Goal: Communication & Community: Participate in discussion

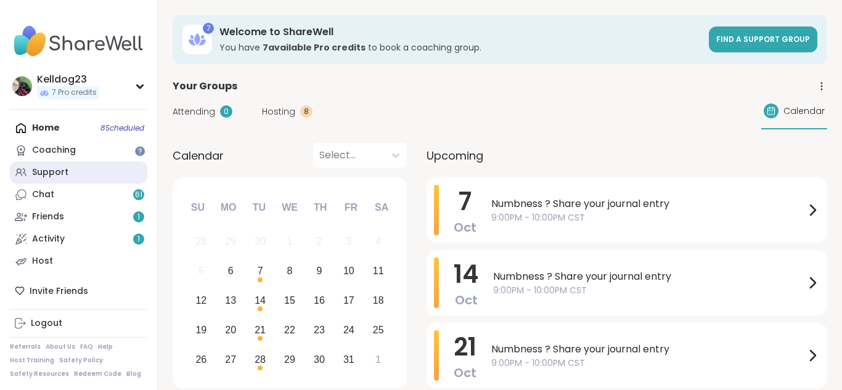
click at [80, 175] on link "Support" at bounding box center [78, 172] width 137 height 22
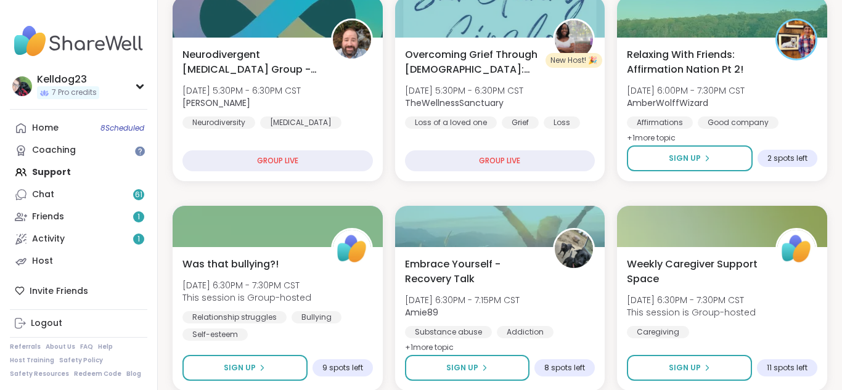
scroll to position [690, 0]
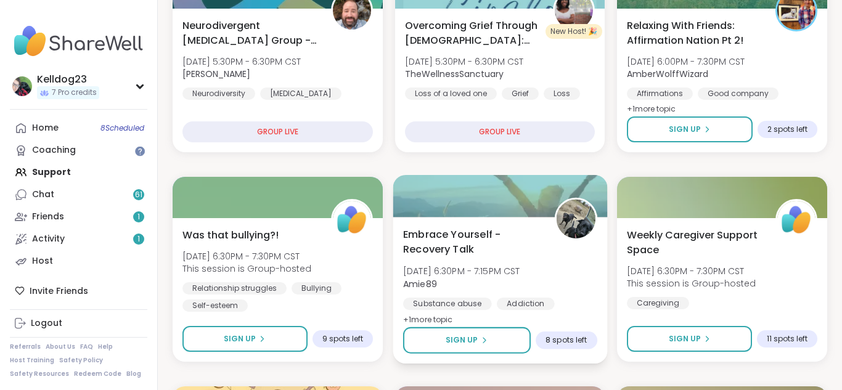
click at [503, 252] on span "Embrace Yourself - Recovery Talk" at bounding box center [471, 242] width 137 height 30
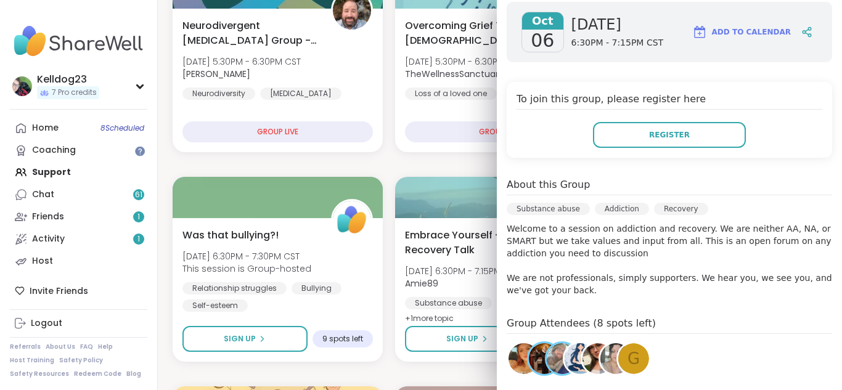
scroll to position [197, 0]
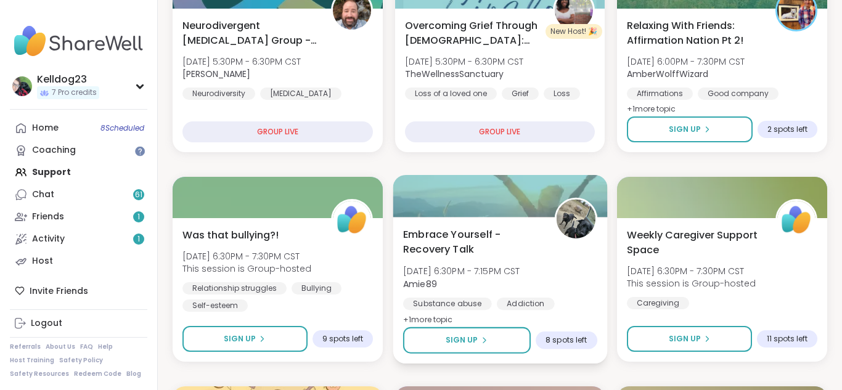
click at [422, 184] on div at bounding box center [500, 196] width 214 height 42
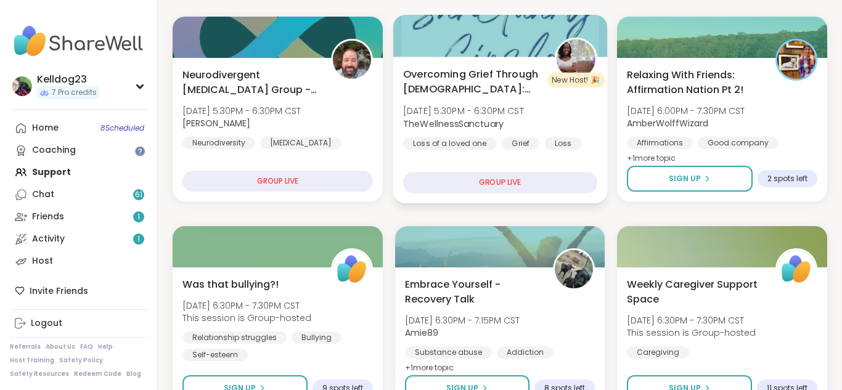
scroll to position [616, 0]
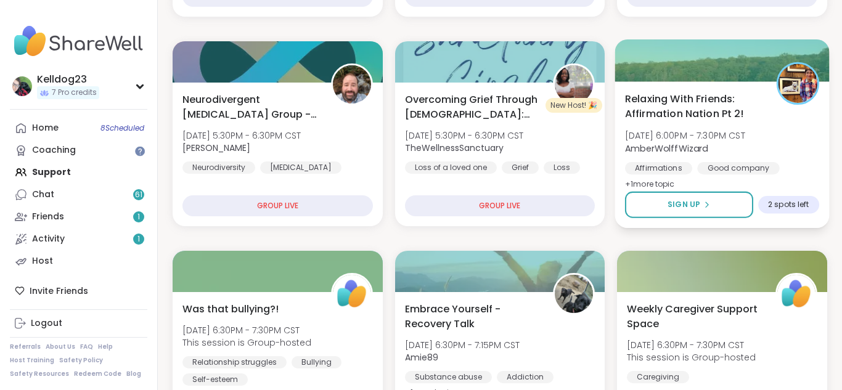
click at [725, 65] on div at bounding box center [722, 60] width 214 height 42
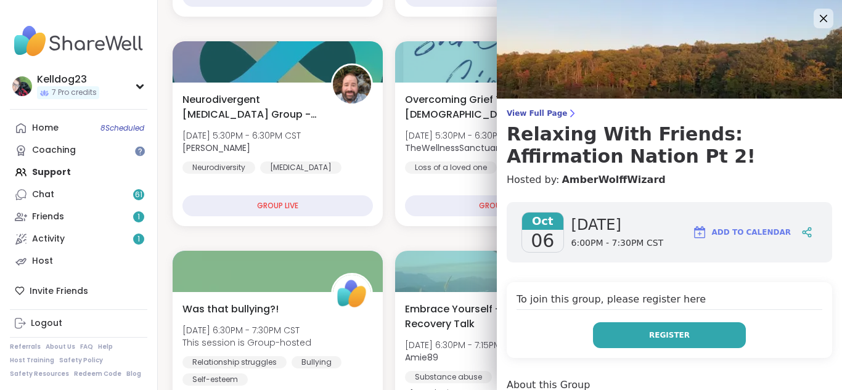
click at [624, 341] on button "Register" at bounding box center [669, 335] width 153 height 26
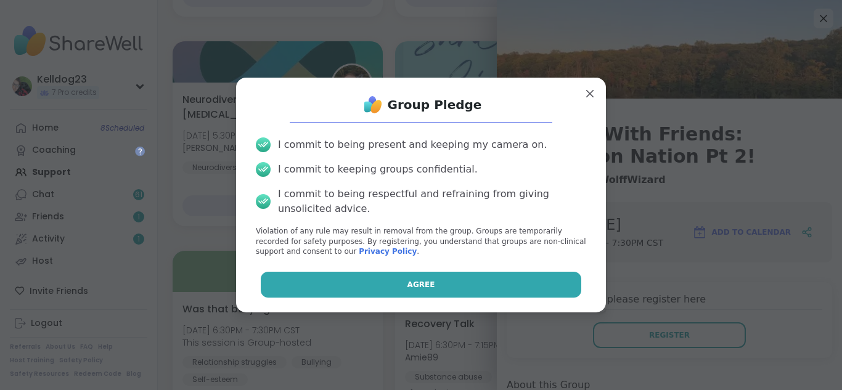
click at [406, 286] on button "Agree" at bounding box center [421, 285] width 321 height 26
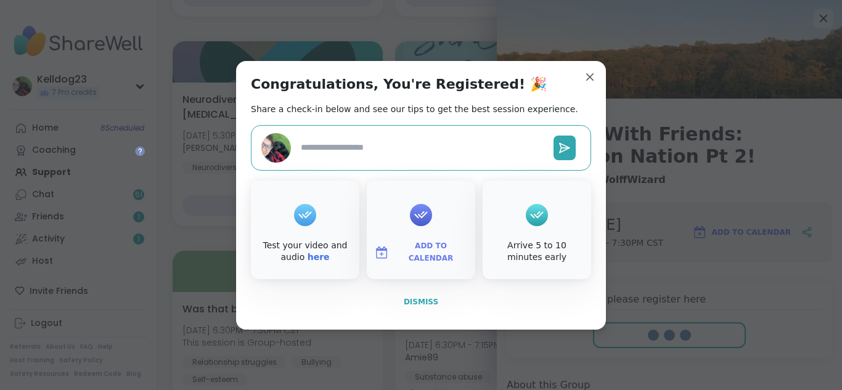
type textarea "*"
click at [420, 302] on span "Dismiss" at bounding box center [421, 302] width 35 height 9
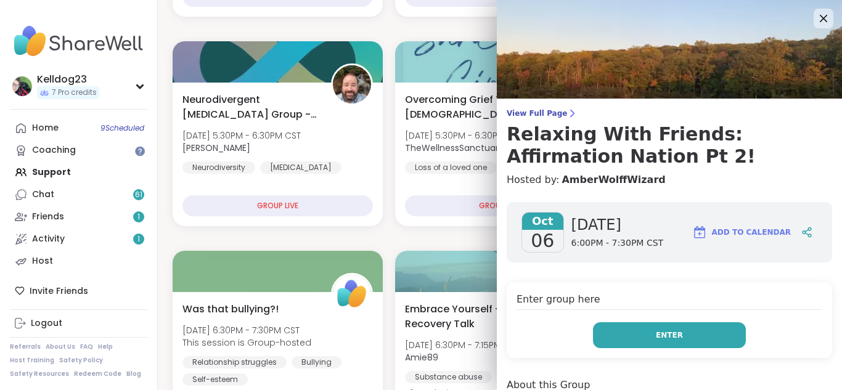
click at [689, 337] on button "Enter" at bounding box center [669, 335] width 153 height 26
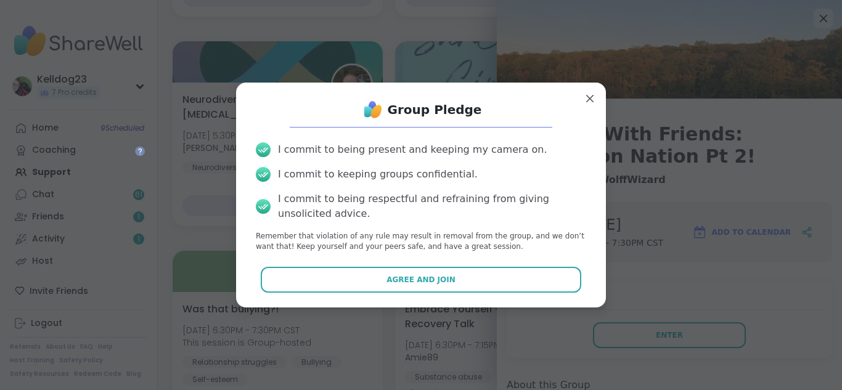
click at [299, 296] on div "Group Pledge I commit to being present and keeping my camera on. I commit to ke…" at bounding box center [421, 194] width 350 height 205
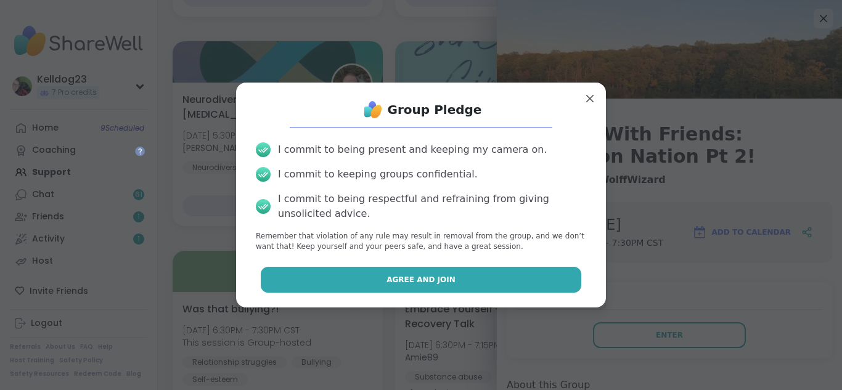
click at [340, 283] on button "Agree and Join" at bounding box center [421, 280] width 321 height 26
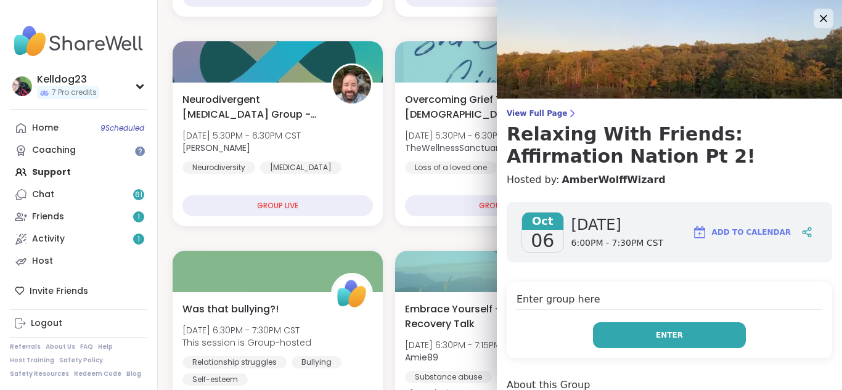
click at [718, 328] on span "Weekly Caregiver Support Space" at bounding box center [694, 317] width 135 height 30
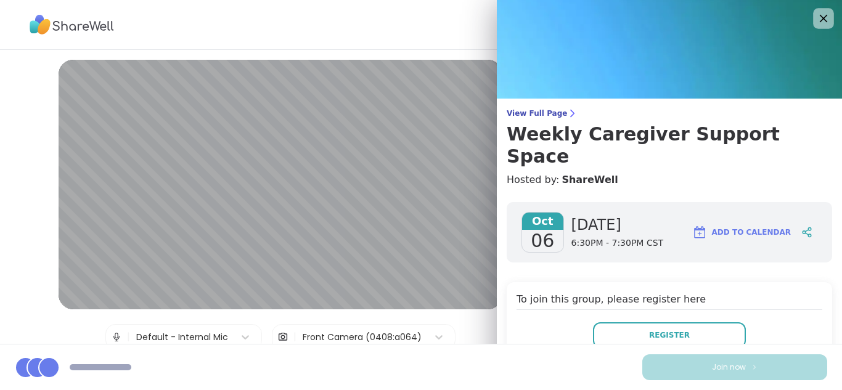
click at [821, 15] on icon at bounding box center [824, 19] width 8 height 8
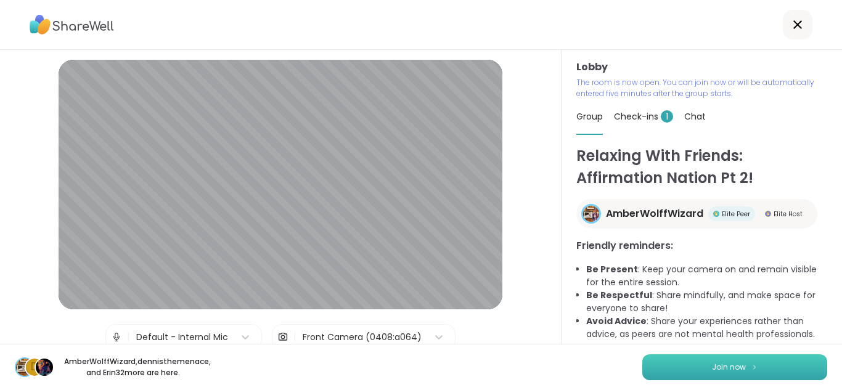
click at [732, 370] on button "Join now" at bounding box center [734, 367] width 185 height 26
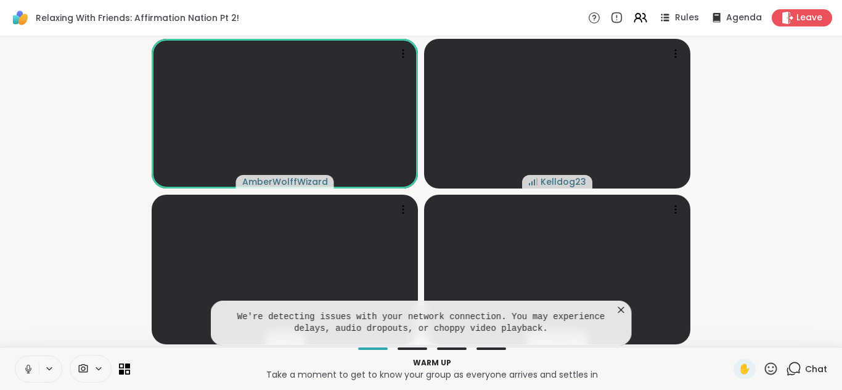
click at [620, 306] on icon at bounding box center [621, 310] width 12 height 12
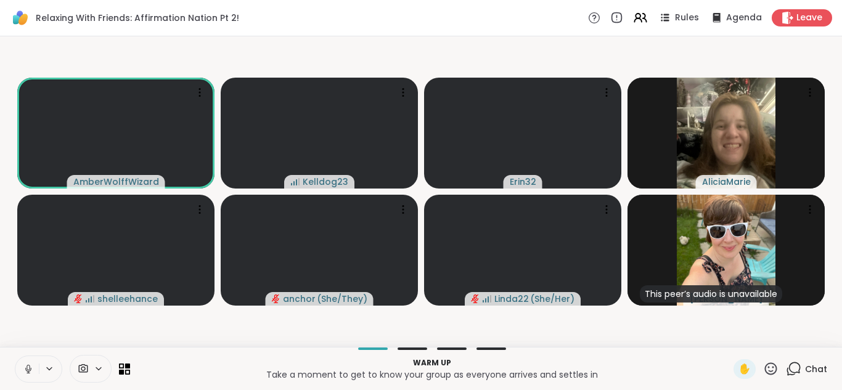
click at [793, 366] on icon at bounding box center [793, 368] width 15 height 15
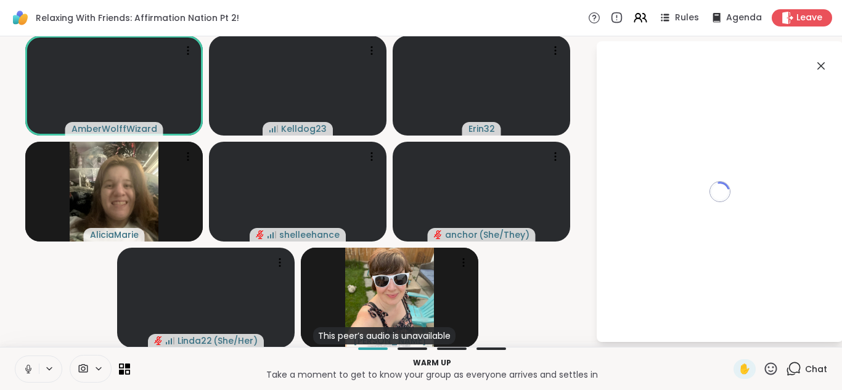
click at [821, 67] on icon at bounding box center [820, 66] width 15 height 15
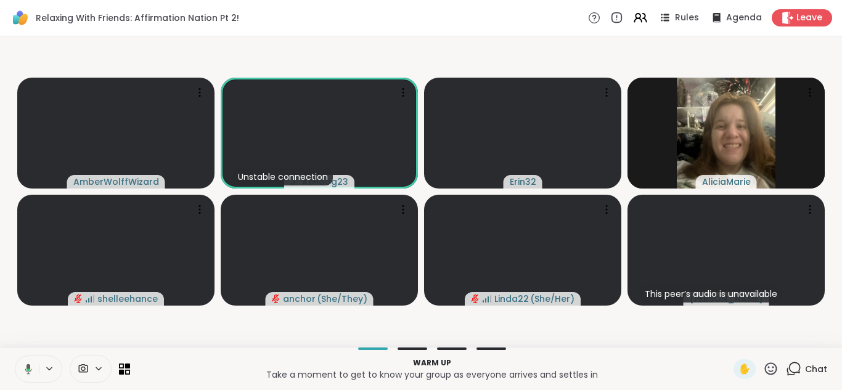
click at [795, 377] on div "Chat" at bounding box center [806, 369] width 41 height 20
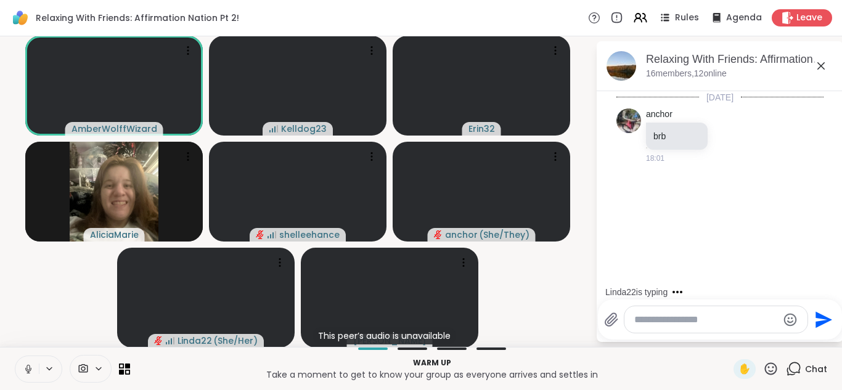
click at [820, 65] on icon at bounding box center [820, 65] width 7 height 7
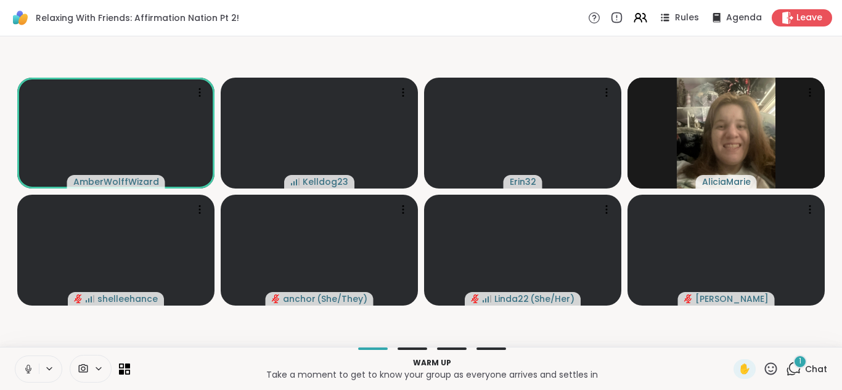
click at [795, 367] on icon at bounding box center [793, 368] width 15 height 15
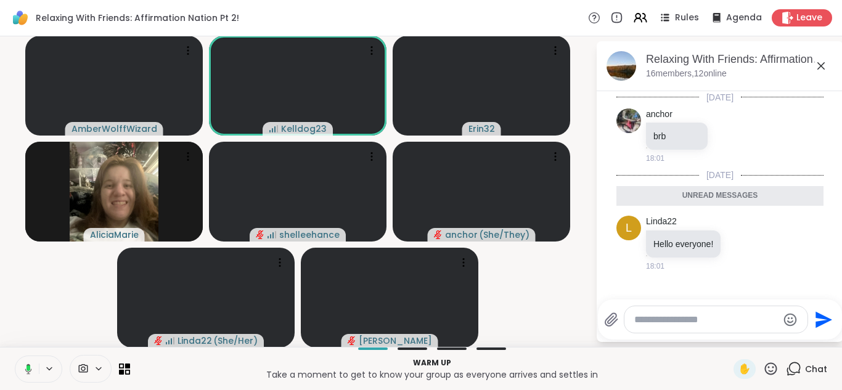
click at [821, 63] on icon at bounding box center [820, 66] width 15 height 15
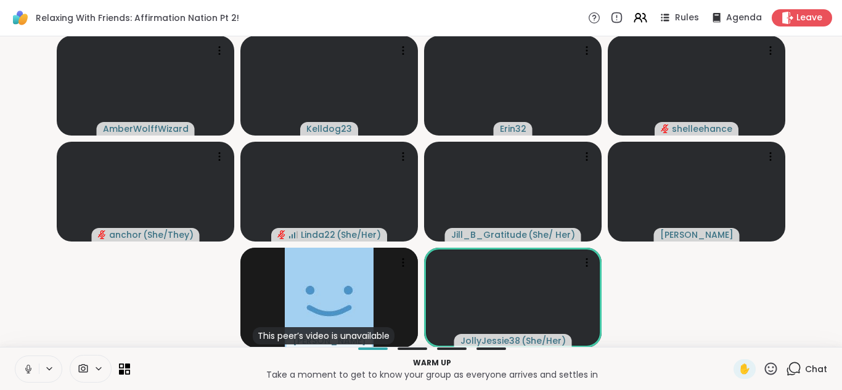
click at [24, 360] on button at bounding box center [26, 369] width 23 height 26
click at [18, 359] on button at bounding box center [26, 369] width 23 height 26
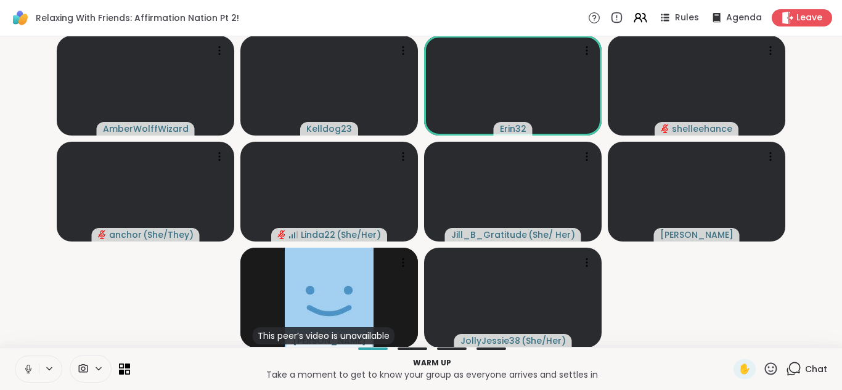
click at [23, 372] on icon at bounding box center [28, 369] width 11 height 11
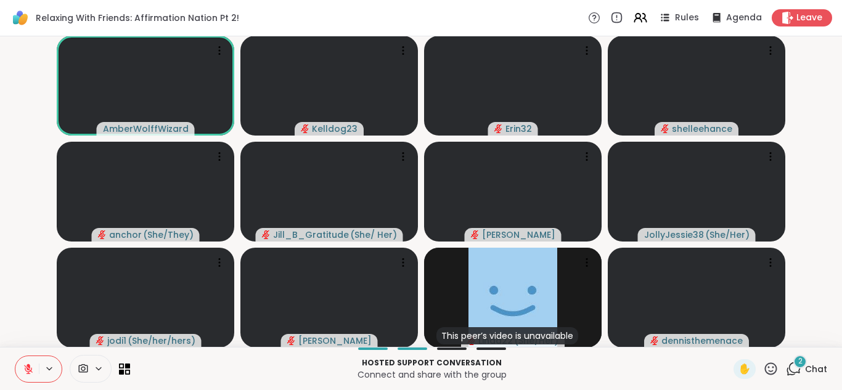
click at [803, 365] on div "2" at bounding box center [800, 362] width 14 height 14
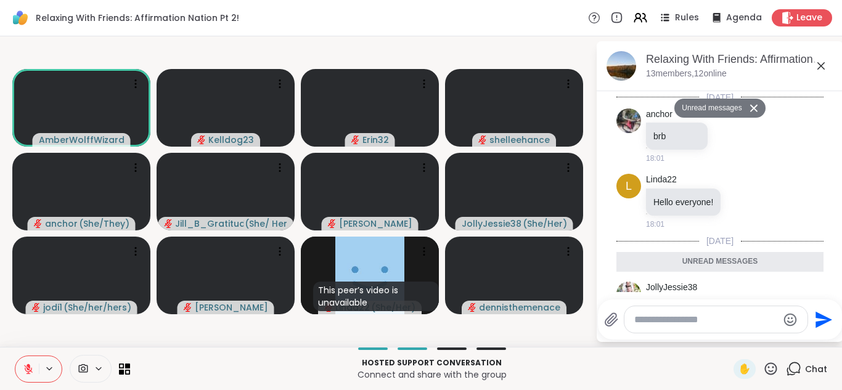
scroll to position [567, 0]
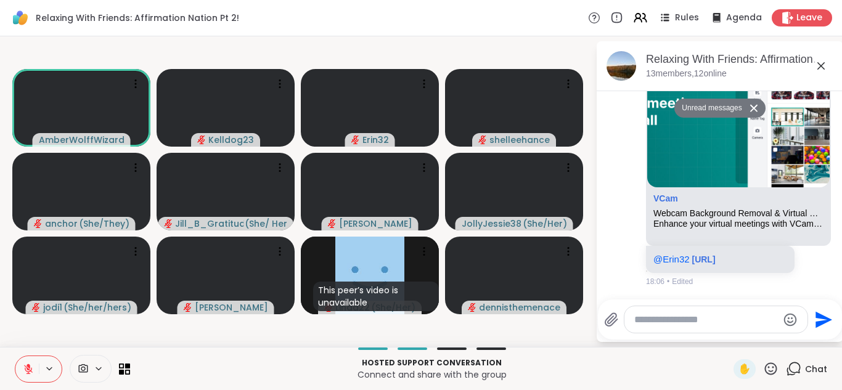
click at [823, 65] on icon at bounding box center [820, 66] width 15 height 15
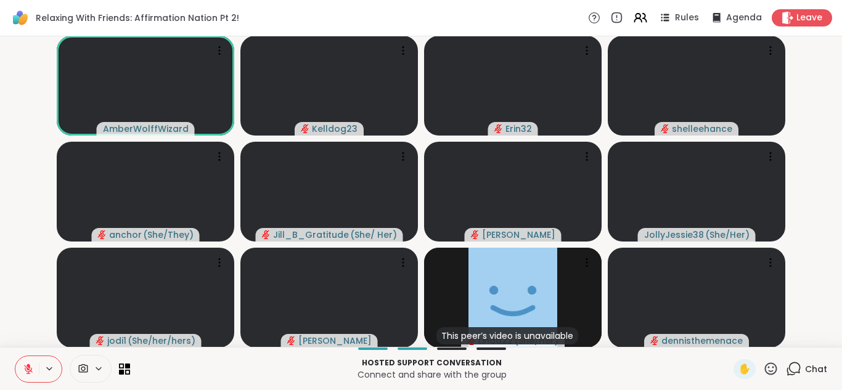
click at [26, 366] on icon at bounding box center [28, 369] width 11 height 11
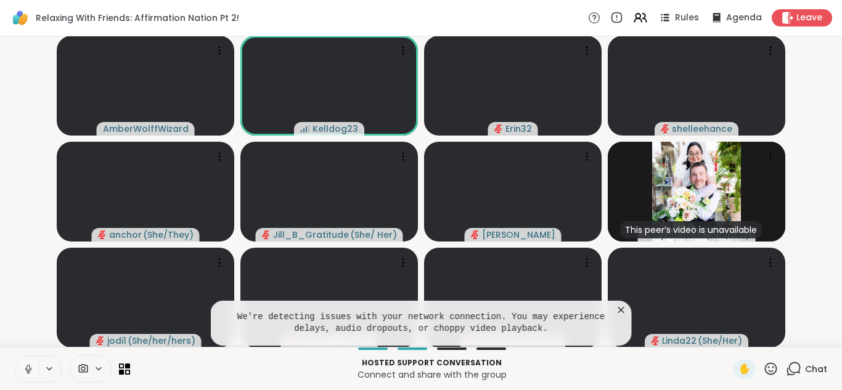
click at [20, 361] on button at bounding box center [26, 369] width 23 height 26
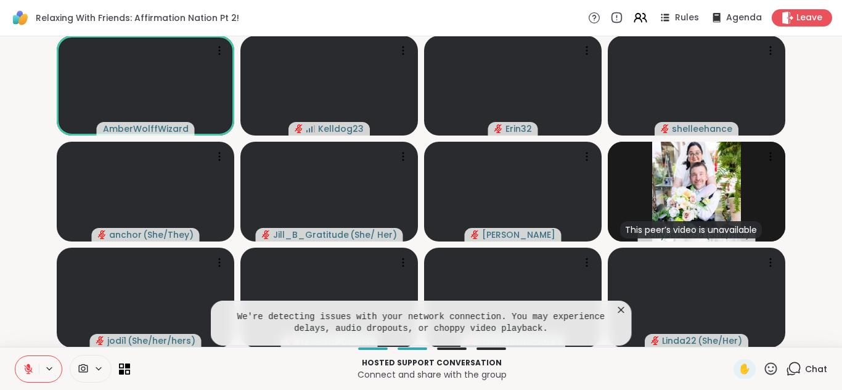
click at [621, 311] on icon at bounding box center [621, 310] width 12 height 12
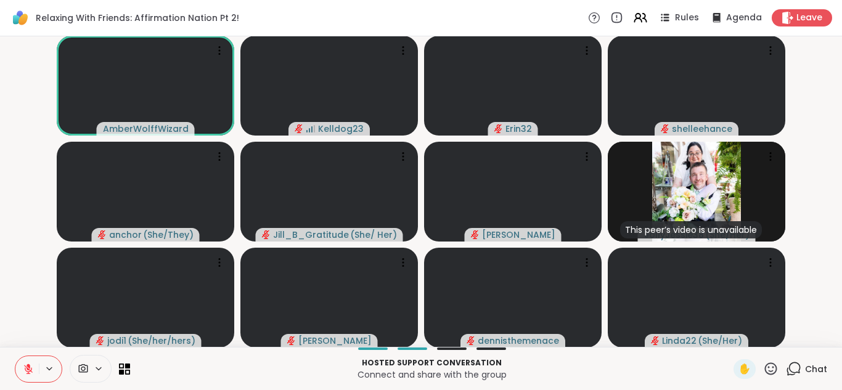
click at [28, 364] on icon at bounding box center [28, 369] width 11 height 11
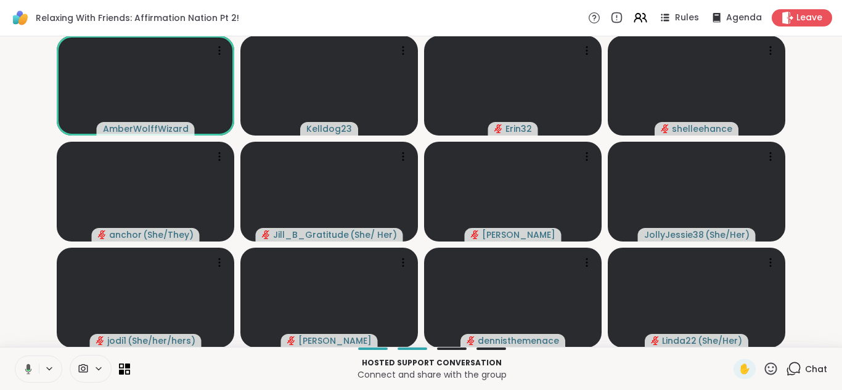
click at [25, 372] on icon at bounding box center [26, 369] width 11 height 11
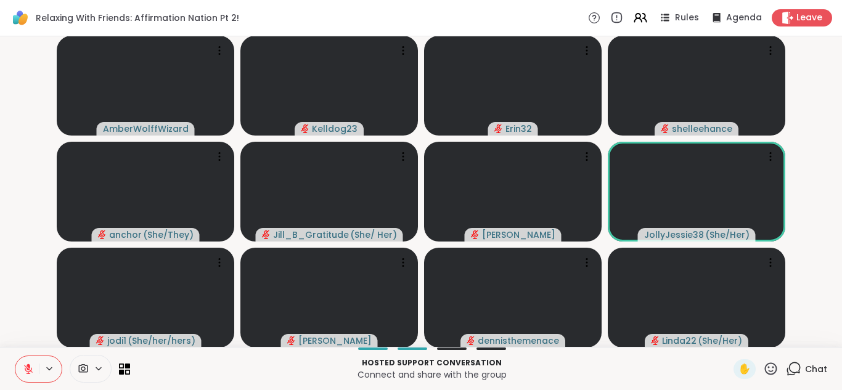
click at [25, 372] on icon at bounding box center [28, 369] width 11 height 11
click at [25, 369] on icon at bounding box center [28, 369] width 6 height 4
click at [792, 374] on icon at bounding box center [793, 368] width 15 height 15
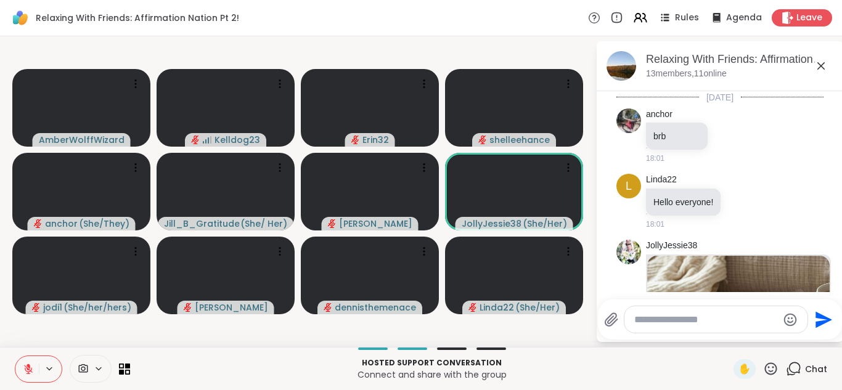
scroll to position [526, 0]
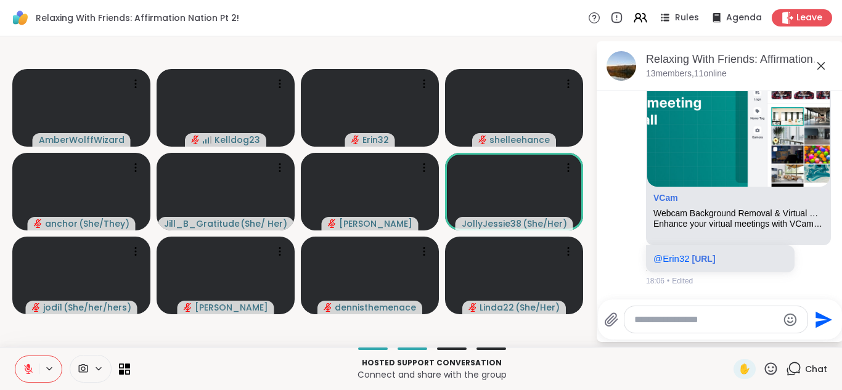
click at [666, 314] on textarea "Type your message" at bounding box center [706, 320] width 144 height 12
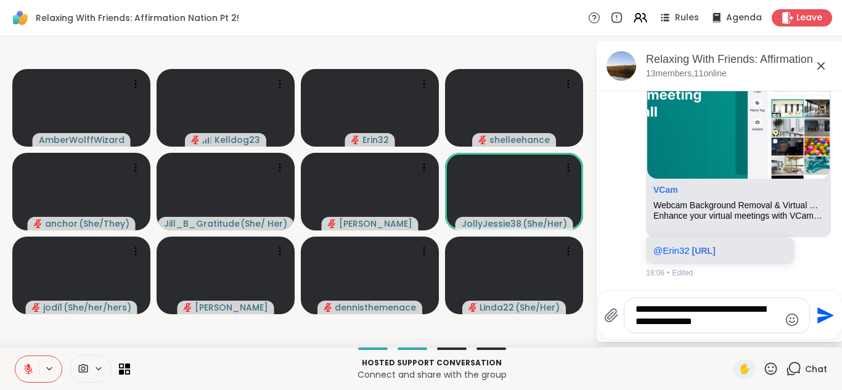
type textarea "**********"
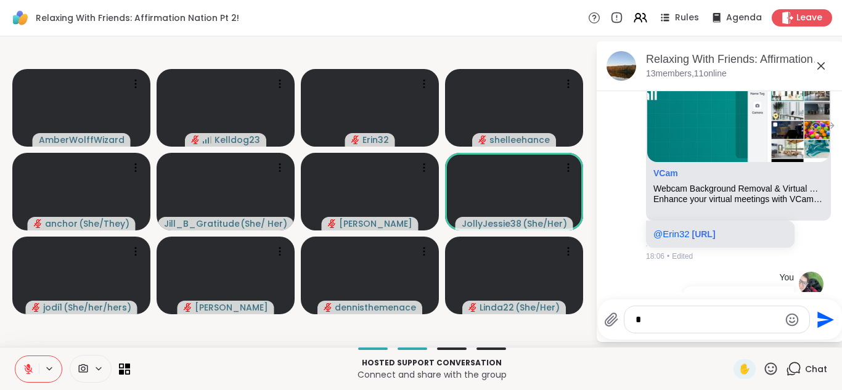
scroll to position [604, 0]
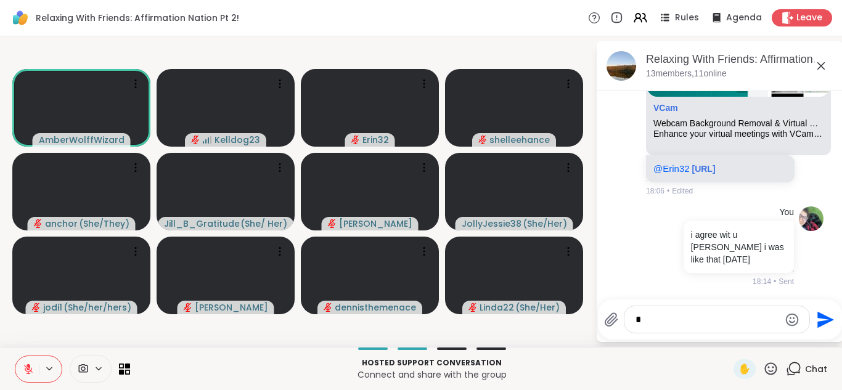
click at [822, 68] on icon at bounding box center [820, 66] width 15 height 15
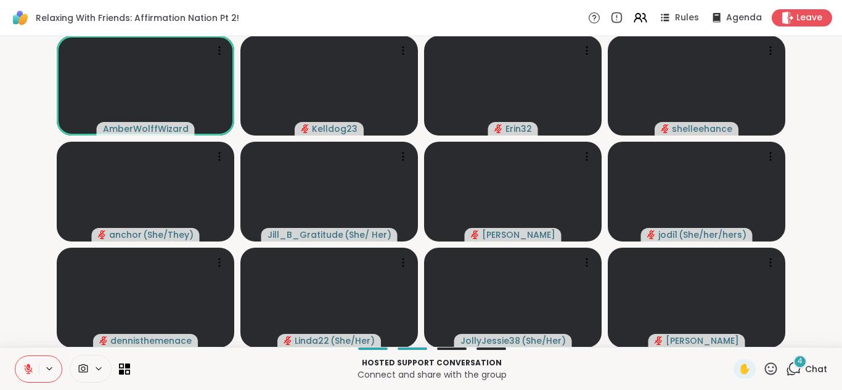
click at [28, 353] on div "Hosted support conversation Connect and share with the group ✋ 4 Chat" at bounding box center [421, 368] width 842 height 43
click at [26, 364] on icon at bounding box center [28, 369] width 11 height 11
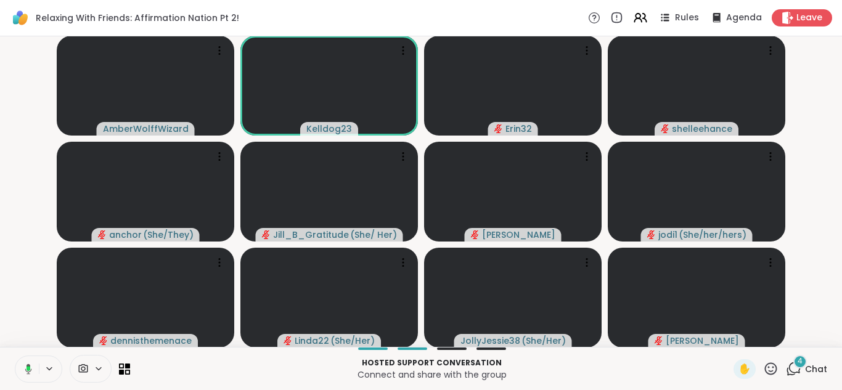
click at [794, 362] on div "4" at bounding box center [800, 362] width 14 height 14
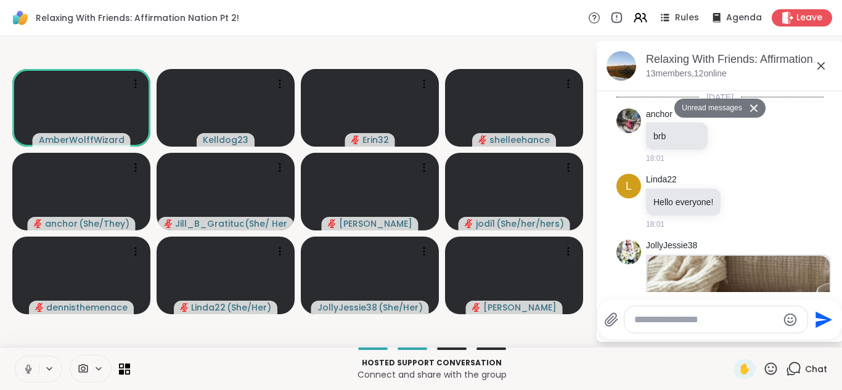
scroll to position [1141, 0]
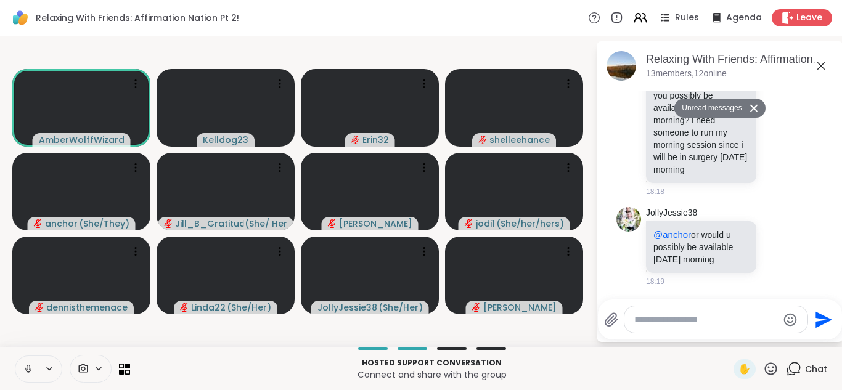
click at [825, 65] on icon at bounding box center [820, 66] width 15 height 15
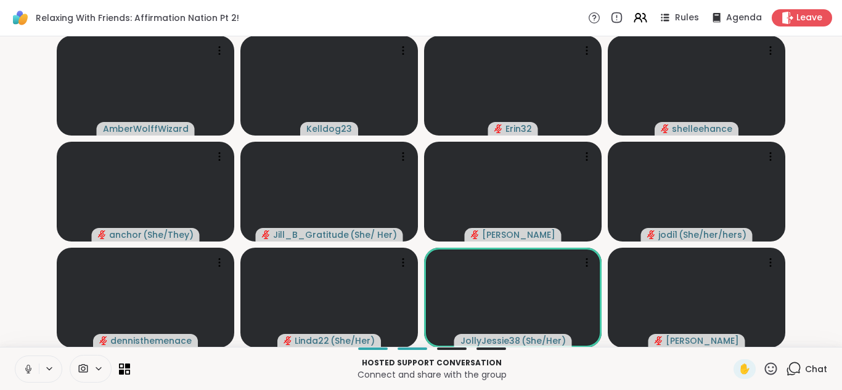
click at [32, 368] on icon at bounding box center [28, 369] width 11 height 11
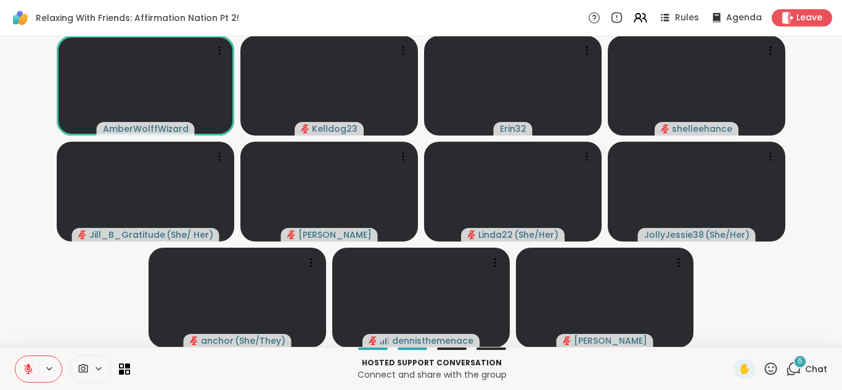
click at [794, 370] on icon at bounding box center [793, 368] width 15 height 15
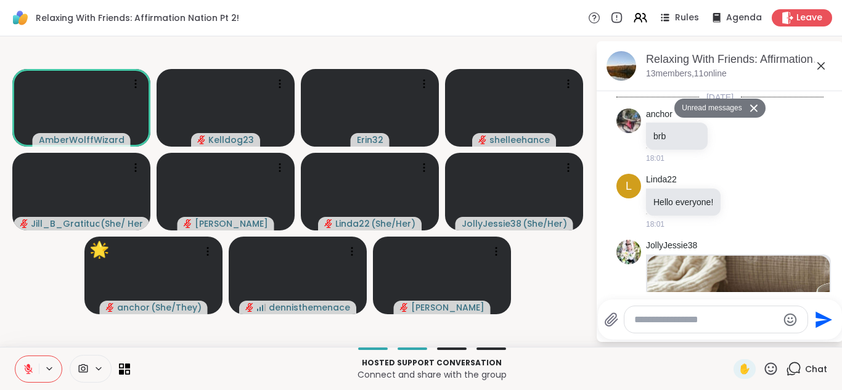
scroll to position [1698, 0]
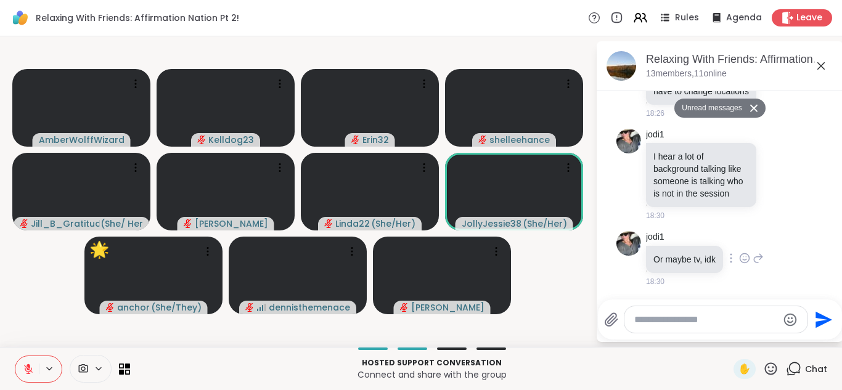
click at [742, 258] on icon at bounding box center [744, 258] width 11 height 12
click at [715, 239] on div "Select Reaction: Thumbs up" at bounding box center [717, 238] width 11 height 11
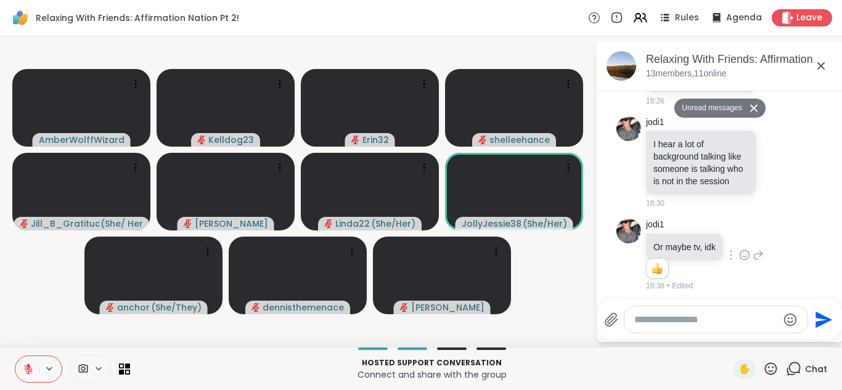
scroll to position [1715, 0]
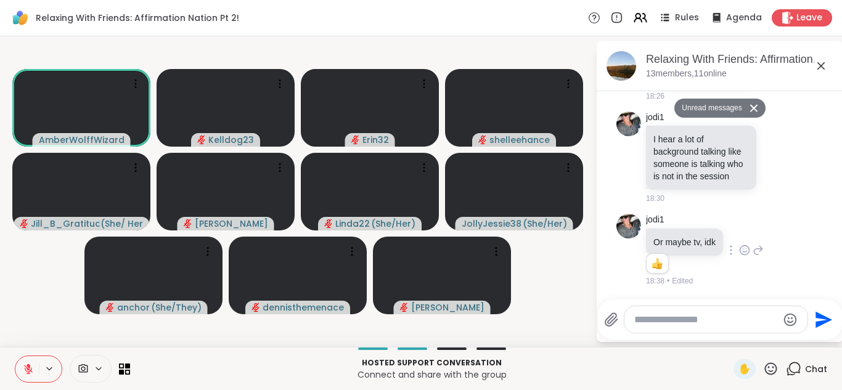
click at [819, 70] on icon at bounding box center [820, 66] width 15 height 15
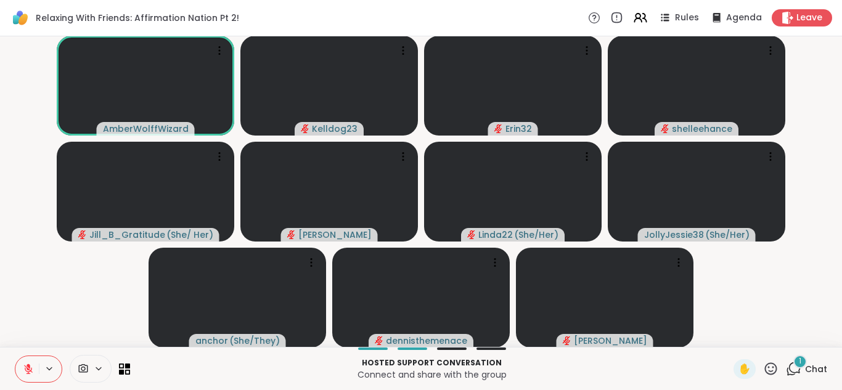
click at [797, 366] on div "1" at bounding box center [800, 362] width 14 height 14
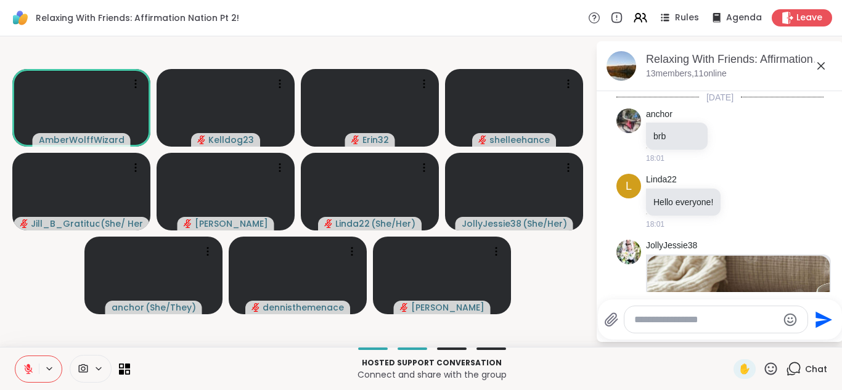
scroll to position [1818, 0]
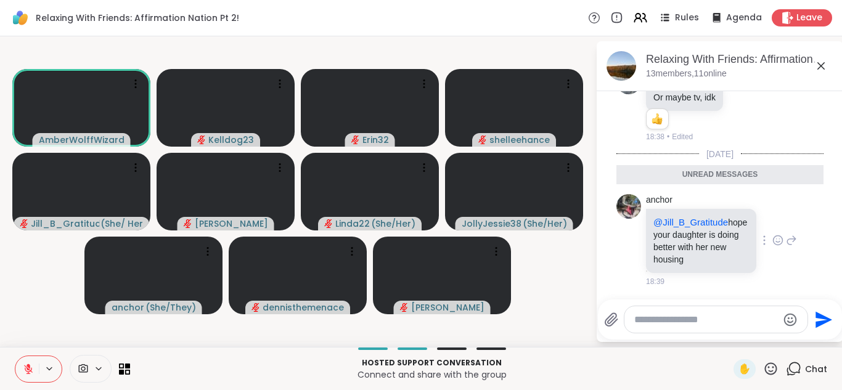
click at [773, 222] on div "anchor @Jill_B_Gratitude hope your daughter is doing better with her new housin…" at bounding box center [721, 240] width 151 height 93
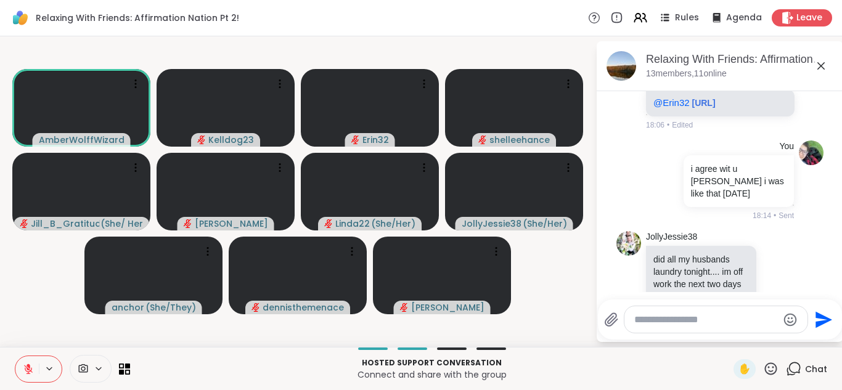
scroll to position [659, 0]
click at [823, 67] on icon at bounding box center [820, 66] width 15 height 15
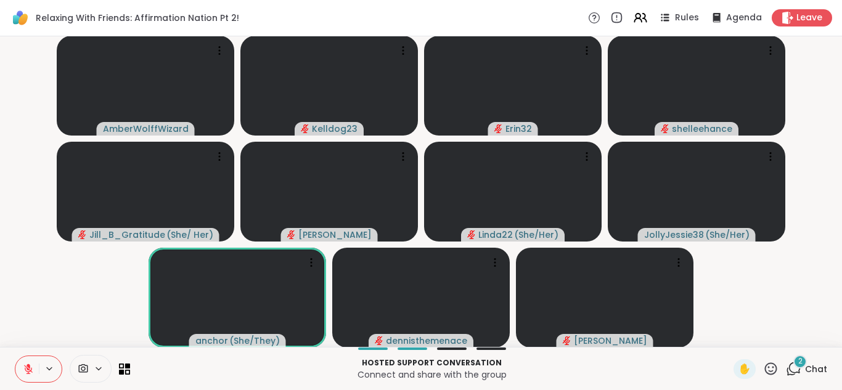
click at [793, 359] on div "2" at bounding box center [800, 362] width 14 height 14
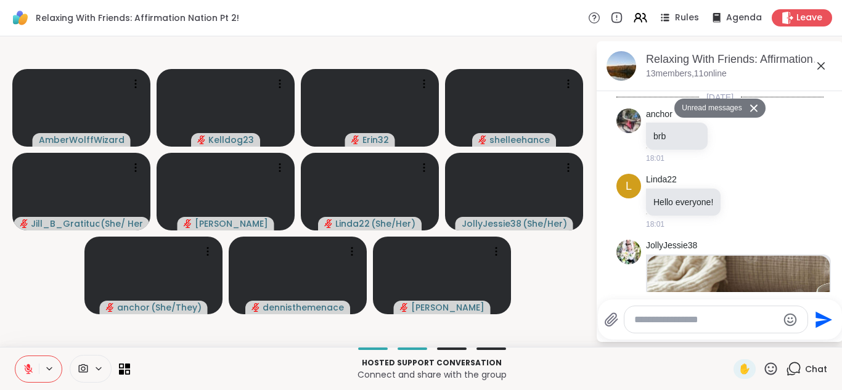
scroll to position [2231, 0]
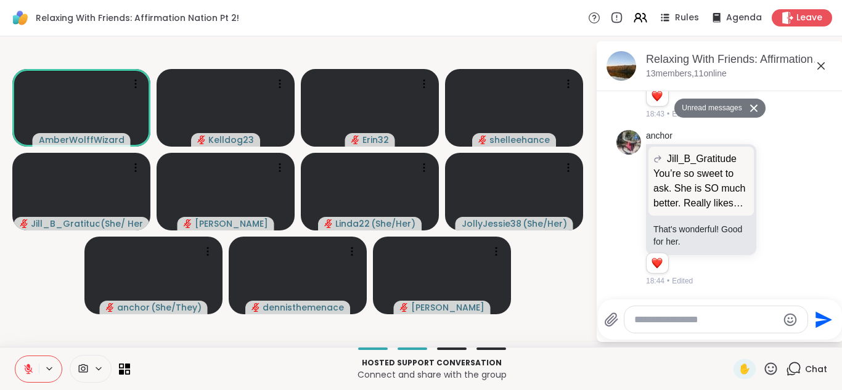
click at [827, 65] on icon at bounding box center [820, 66] width 15 height 15
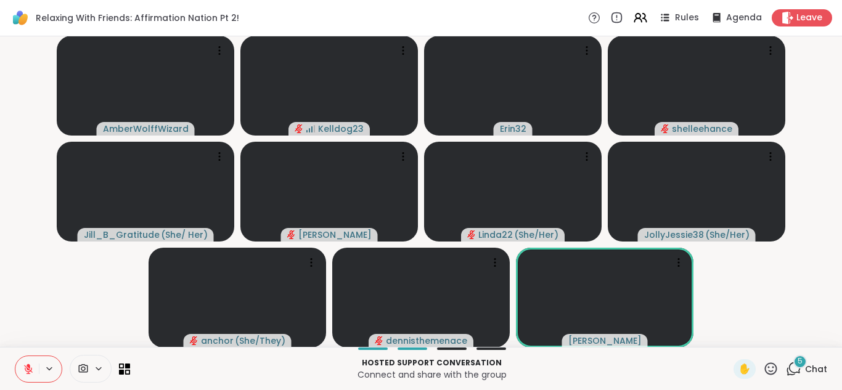
click at [800, 367] on div "5" at bounding box center [800, 362] width 14 height 14
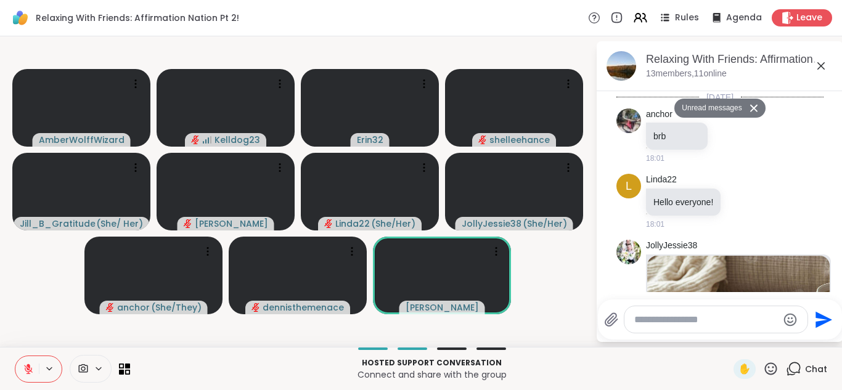
scroll to position [2643, 0]
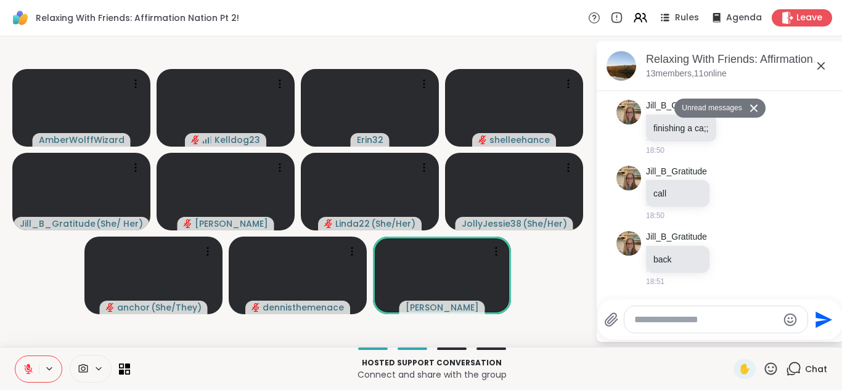
click at [823, 62] on icon at bounding box center [820, 65] width 7 height 7
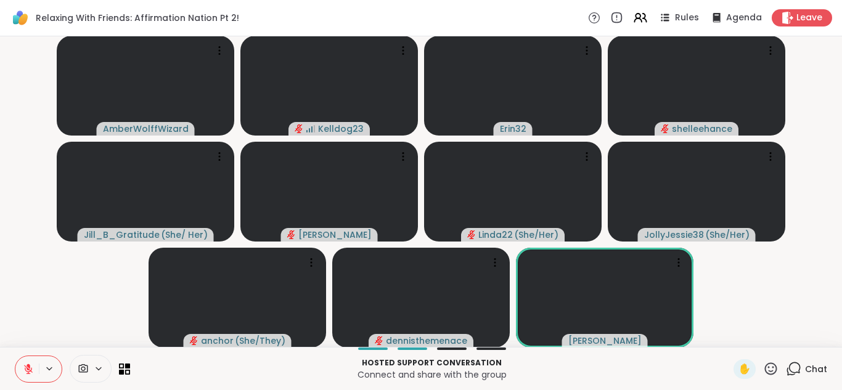
click at [797, 364] on icon at bounding box center [793, 368] width 15 height 15
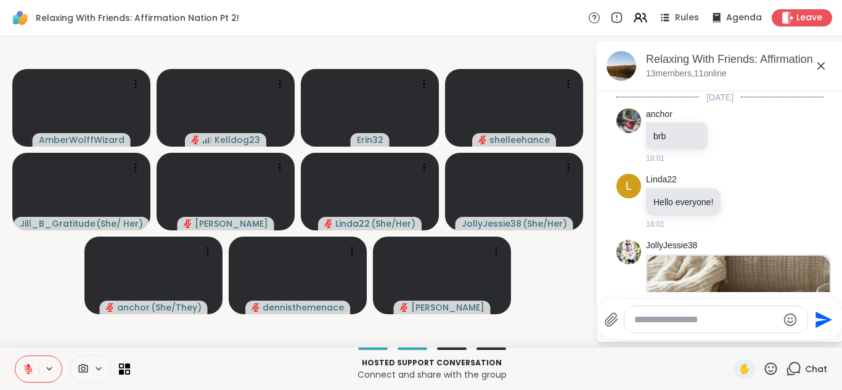
click at [816, 62] on icon at bounding box center [820, 66] width 15 height 15
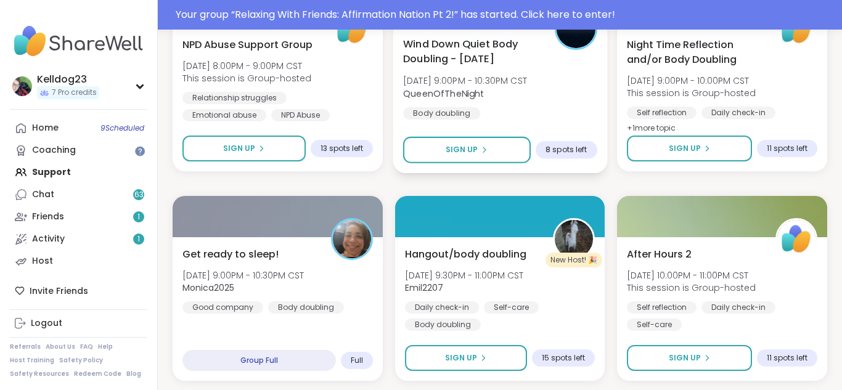
scroll to position [1454, 0]
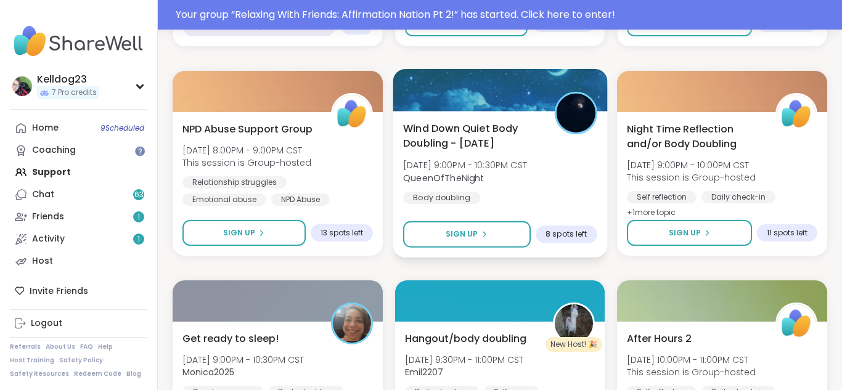
click at [525, 123] on span "Wind Down Quiet Body Doubling - [DATE]" at bounding box center [471, 136] width 137 height 30
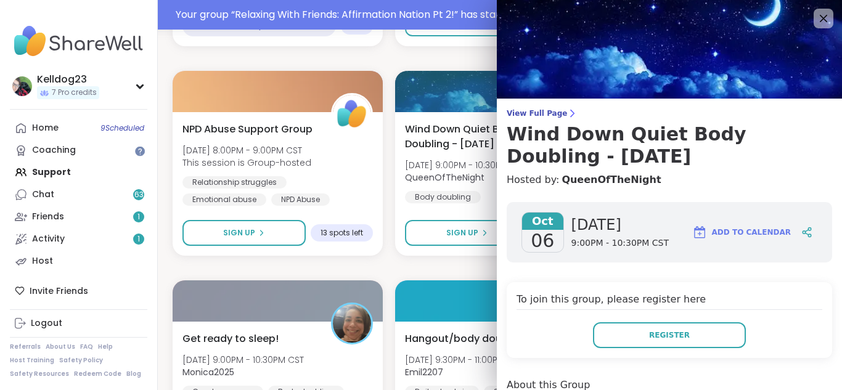
click at [662, 173] on h4 "Hosted by: QueenOfTheNight" at bounding box center [668, 180] width 325 height 15
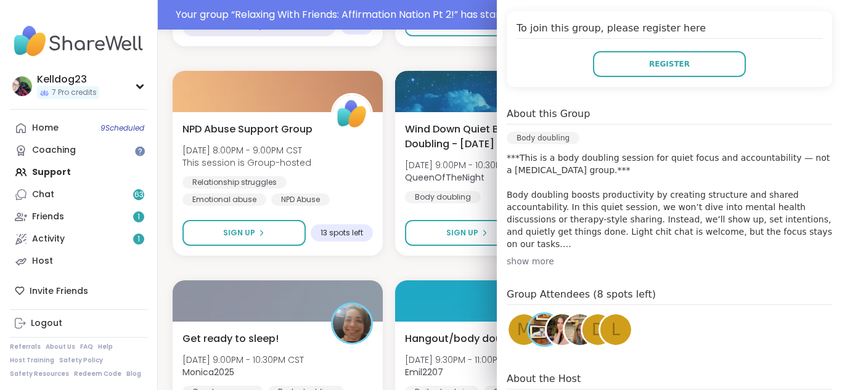
scroll to position [296, 0]
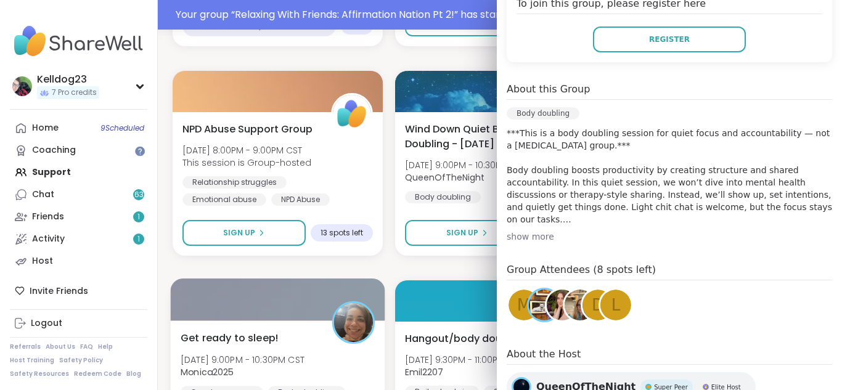
click at [213, 344] on span "Get ready to sleep!" at bounding box center [230, 337] width 98 height 15
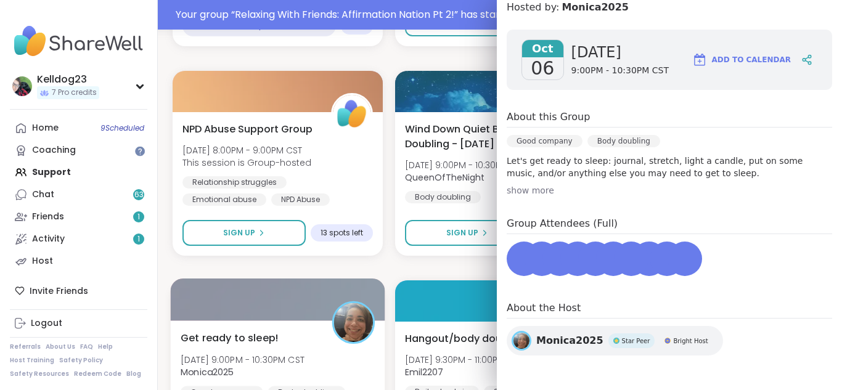
scroll to position [150, 0]
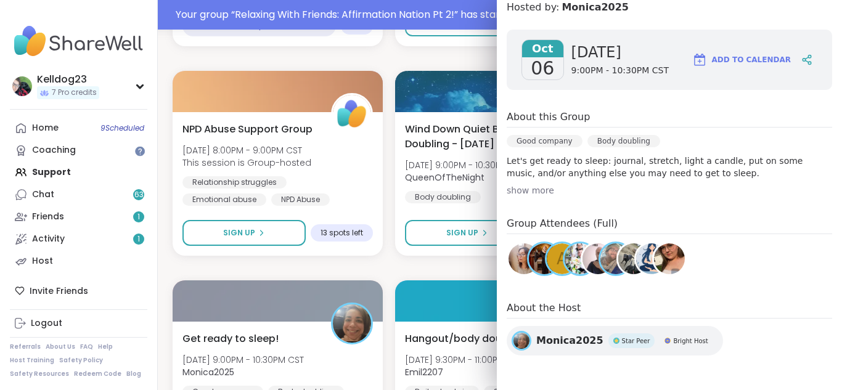
click at [688, 243] on div "Group Attendees (Full) A" at bounding box center [668, 248] width 325 height 65
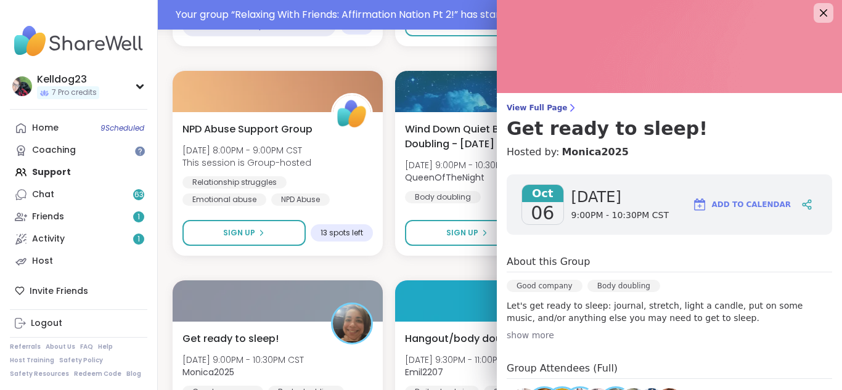
scroll to position [0, 0]
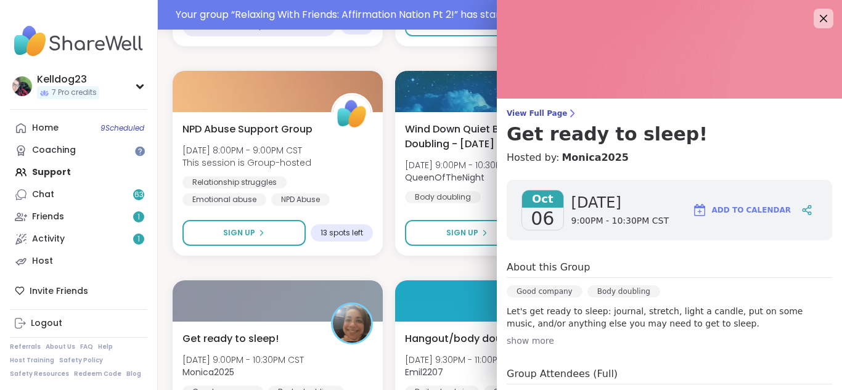
click at [821, 28] on img at bounding box center [669, 49] width 345 height 99
click at [823, 20] on icon at bounding box center [822, 17] width 15 height 15
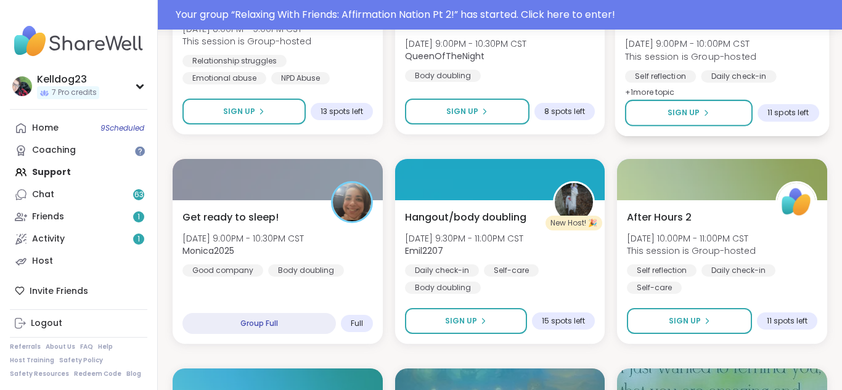
scroll to position [1651, 0]
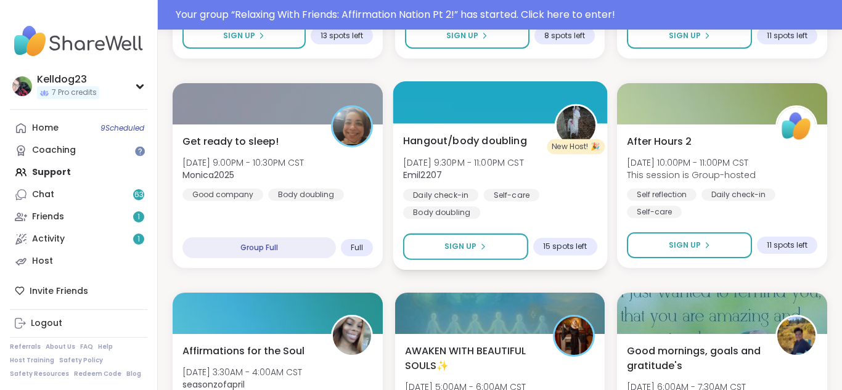
click at [456, 129] on div "Hangout/body doubling [DATE] 9:30PM - 11:00PM CST Emil2207 Daily check-in Self-…" at bounding box center [500, 196] width 214 height 147
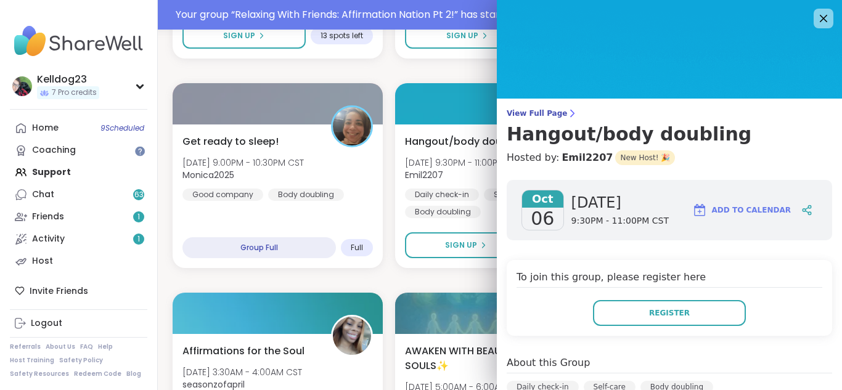
click at [620, 254] on div "[DATE] [DATE] 9:30PM - 11:00PM CST Add to Calendar To join this group, please r…" at bounding box center [669, 384] width 345 height 429
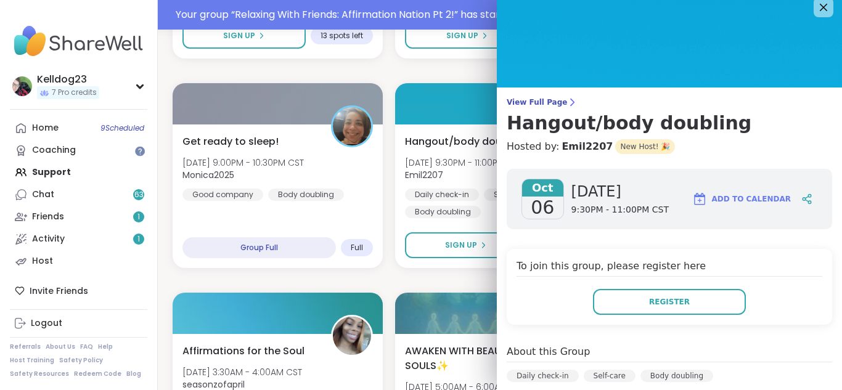
scroll to position [0, 0]
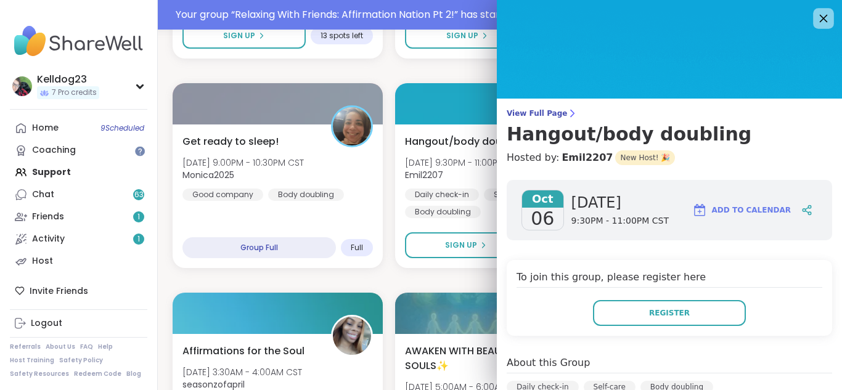
click at [824, 18] on icon at bounding box center [822, 17] width 15 height 15
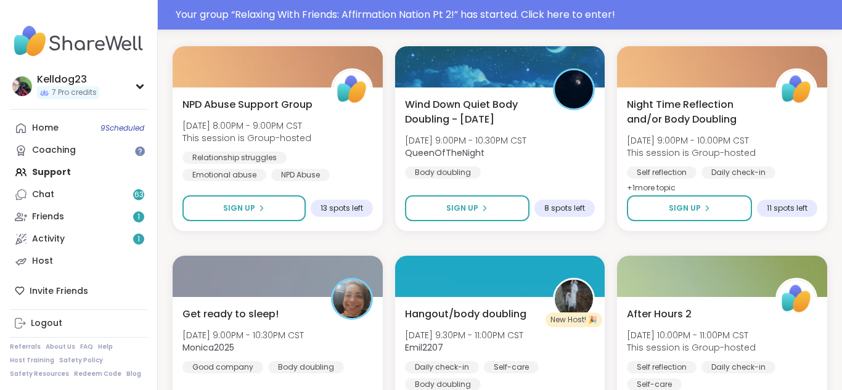
scroll to position [1454, 0]
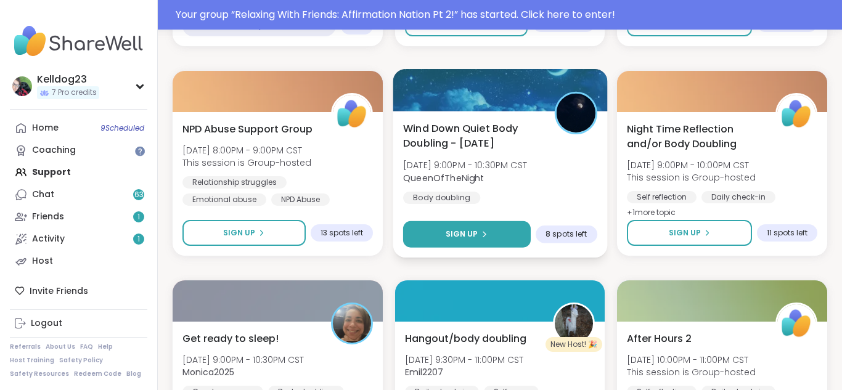
click at [437, 242] on button "Sign Up" at bounding box center [467, 234] width 128 height 26
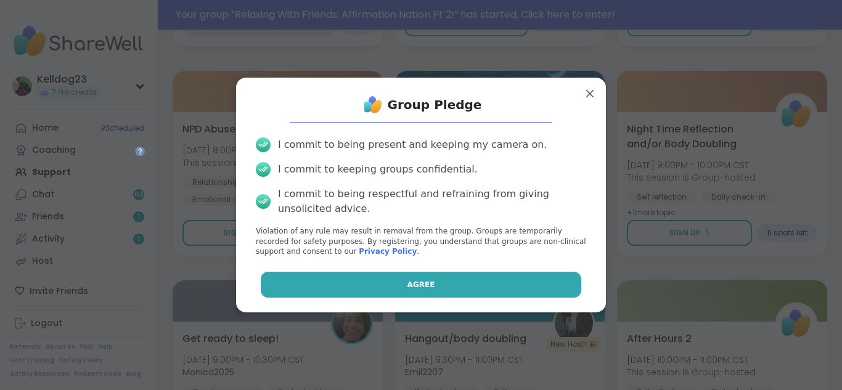
click at [466, 295] on button "Agree" at bounding box center [421, 285] width 321 height 26
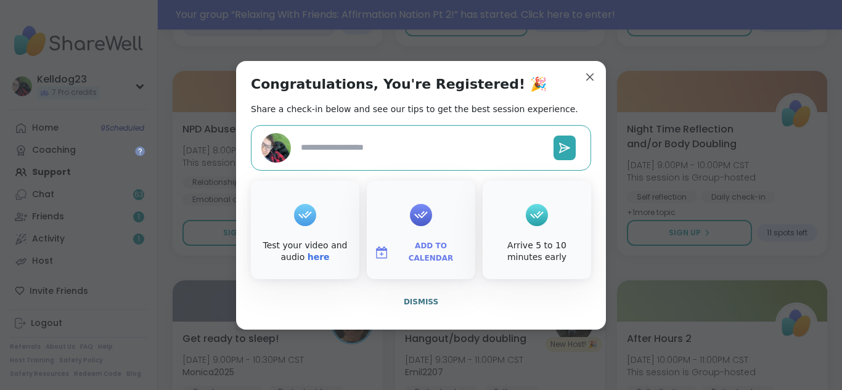
type textarea "*"
click at [423, 301] on span "Dismiss" at bounding box center [421, 302] width 35 height 9
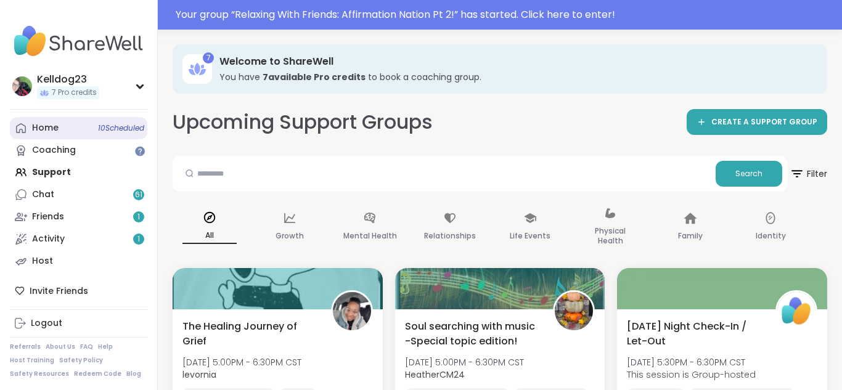
click at [35, 134] on div "Home 10 Scheduled" at bounding box center [45, 128] width 26 height 12
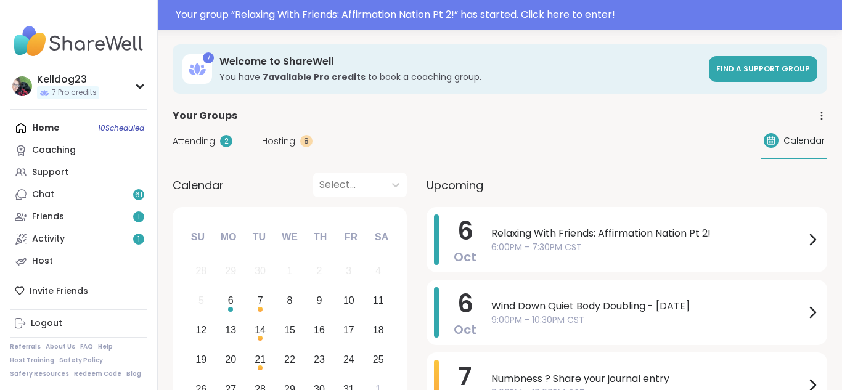
click at [210, 142] on span "Attending" at bounding box center [194, 141] width 43 height 13
